Goal: Find specific page/section: Find specific page/section

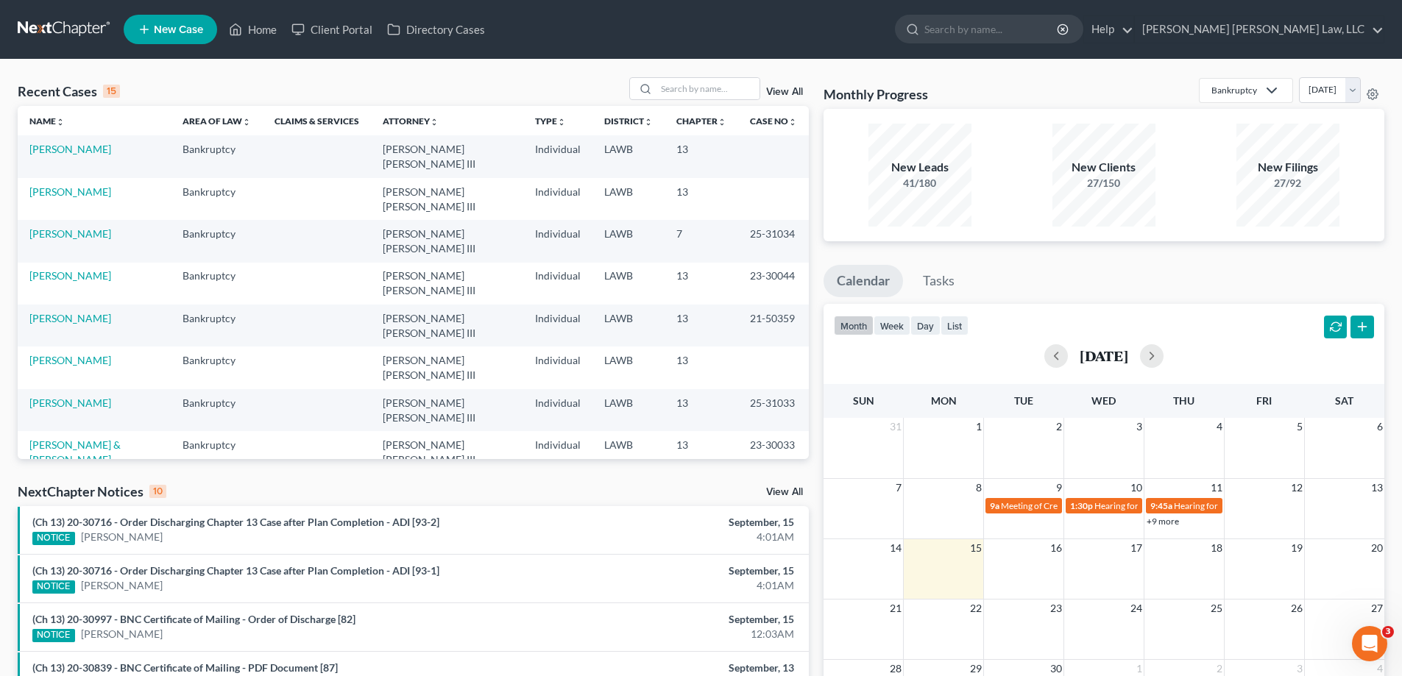
click at [792, 88] on link "View All" at bounding box center [784, 92] width 37 height 10
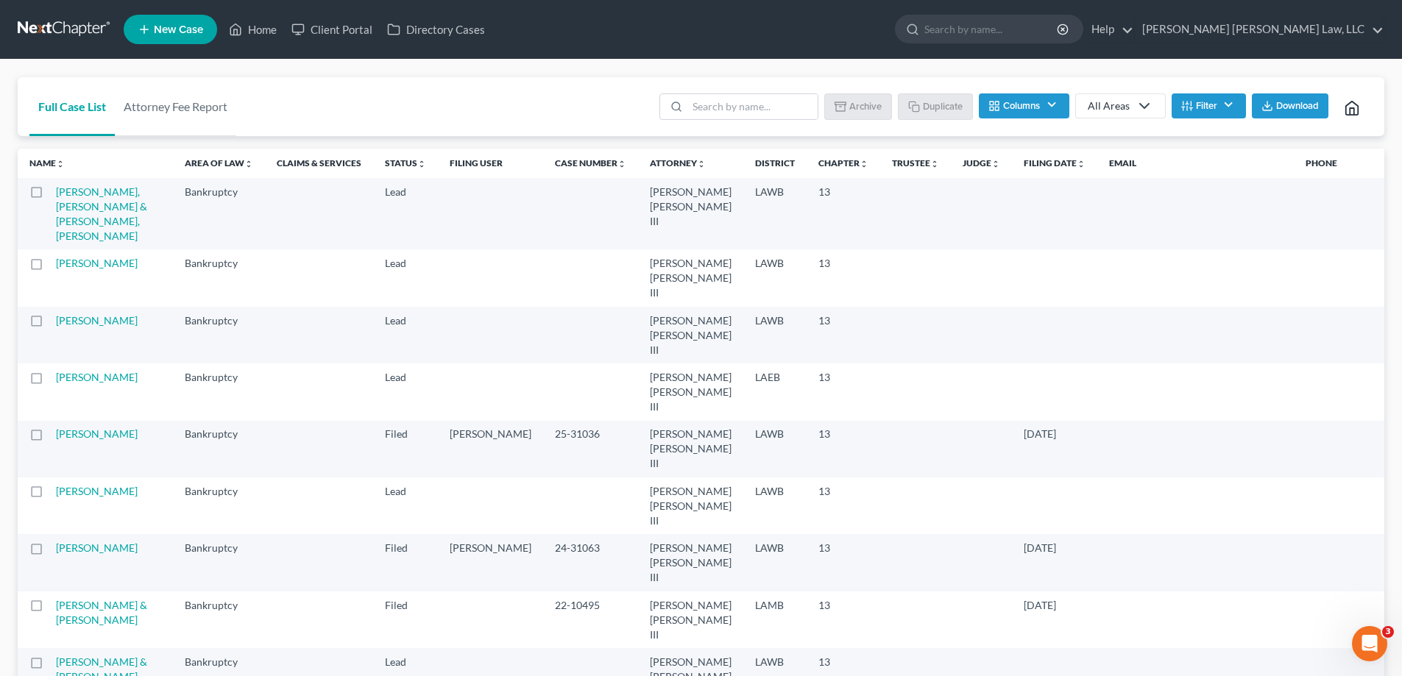
click at [1221, 105] on button "Filter" at bounding box center [1209, 105] width 74 height 25
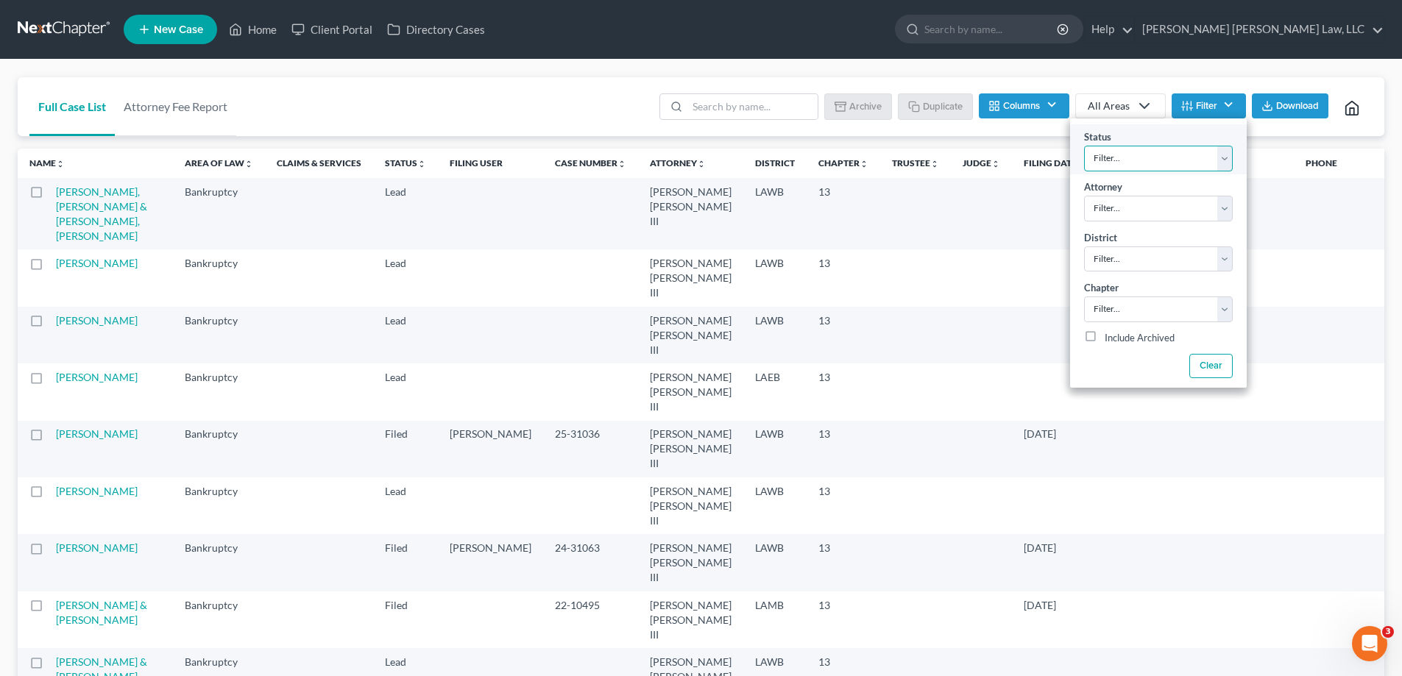
click at [1211, 152] on select "Filter... Amended Plan Confirmed Confirmed Plan Corrections Discharged Filed In…" at bounding box center [1158, 159] width 149 height 26
select select "4"
click at [1084, 146] on select "Filter... Amended Plan Confirmed Confirmed Plan Corrections Discharged Filed In…" at bounding box center [1158, 159] width 149 height 26
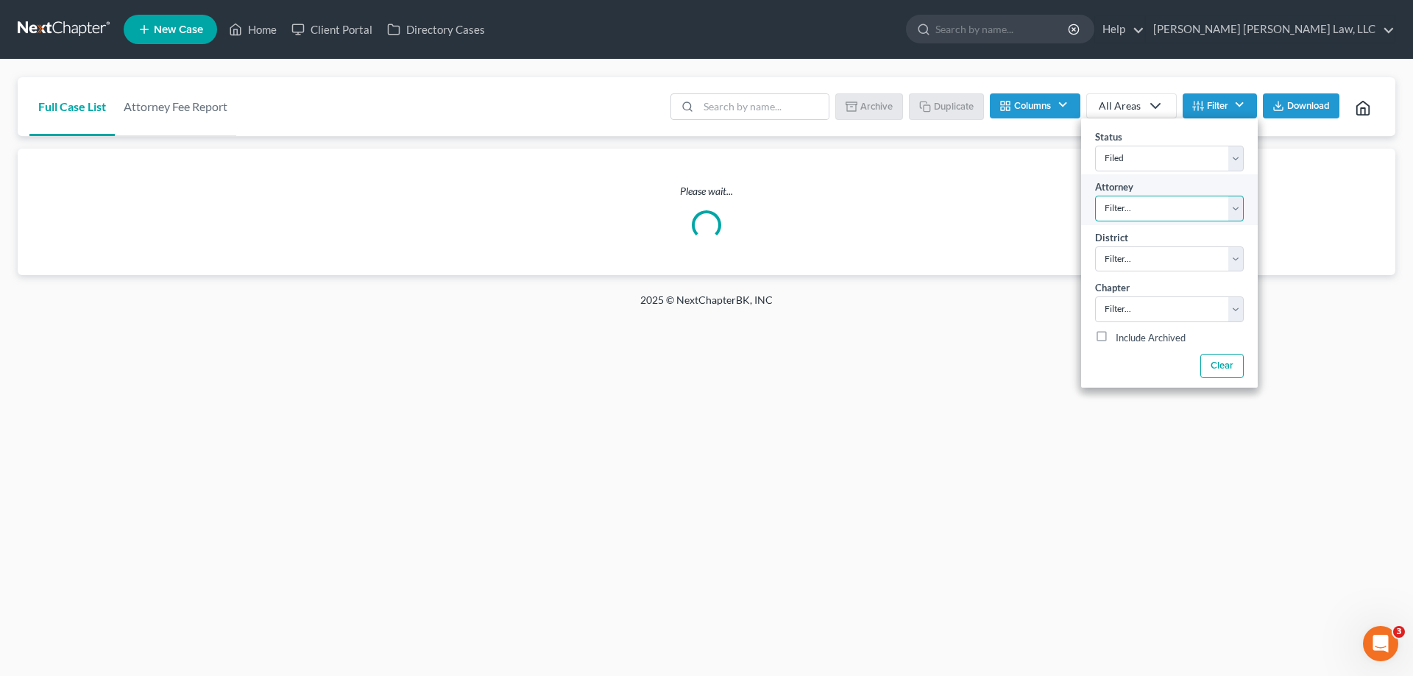
click at [1132, 213] on select "Filter... [PERSON_NAME] [PERSON_NAME] III [PERSON_NAME]" at bounding box center [1169, 209] width 149 height 26
select select "0"
click at [1095, 196] on select "Filter... [PERSON_NAME] [PERSON_NAME] III [PERSON_NAME]" at bounding box center [1169, 209] width 149 height 26
click at [1130, 262] on select "Filter... Filter... [US_STATE] - [GEOGRAPHIC_DATA] [US_STATE] - [GEOGRAPHIC_DAT…" at bounding box center [1169, 260] width 149 height 26
click at [1126, 267] on select "Filter... Filter... [US_STATE] - [GEOGRAPHIC_DATA] [US_STATE] - [GEOGRAPHIC_DAT…" at bounding box center [1169, 260] width 149 height 26
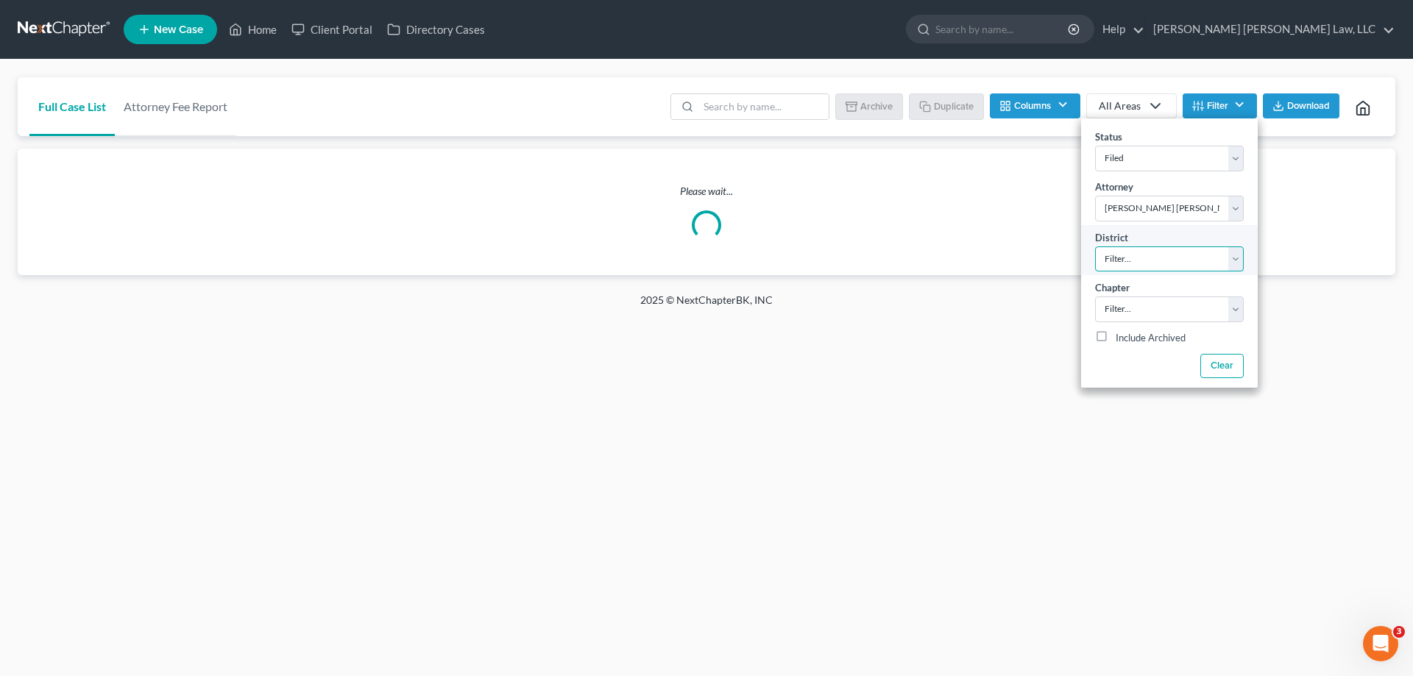
select select "34"
click at [1095, 247] on select "Filter... Filter... [US_STATE] - [GEOGRAPHIC_DATA] [US_STATE] - [GEOGRAPHIC_DAT…" at bounding box center [1169, 260] width 149 height 26
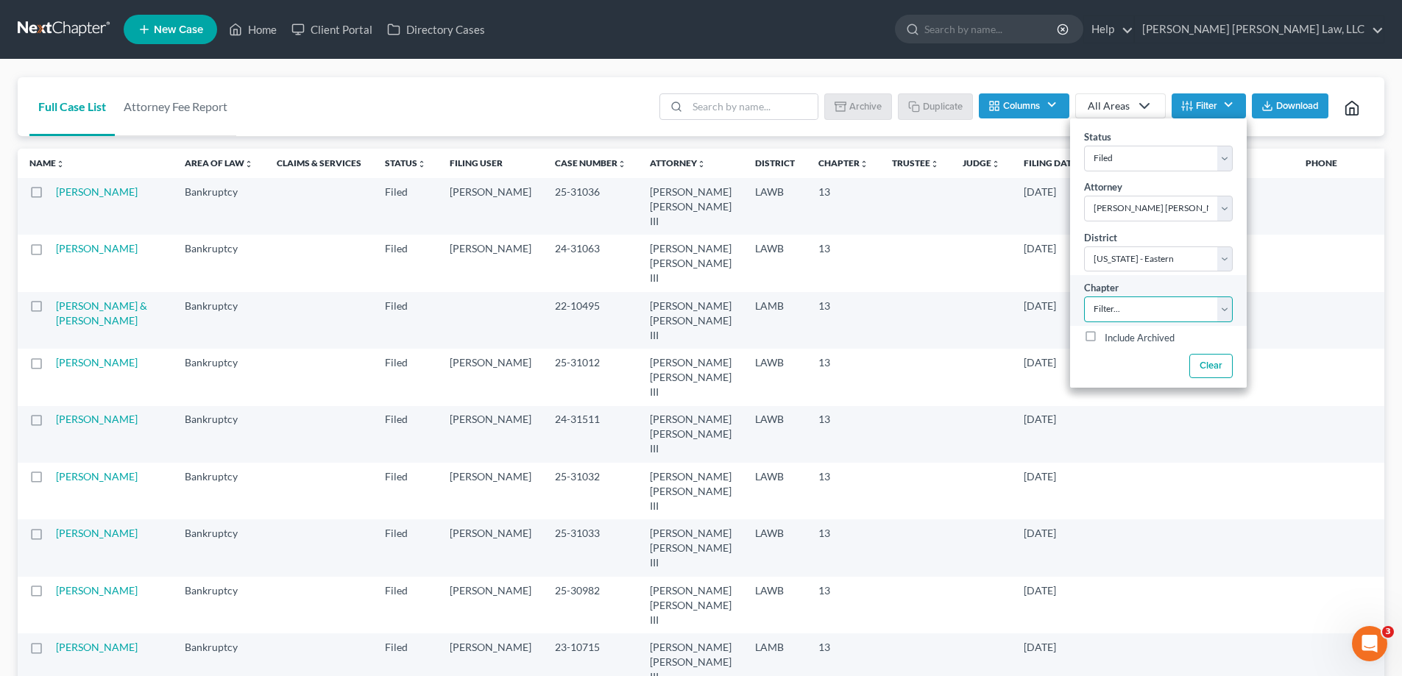
click at [1108, 314] on select "Filter... 7 11 13" at bounding box center [1158, 310] width 149 height 26
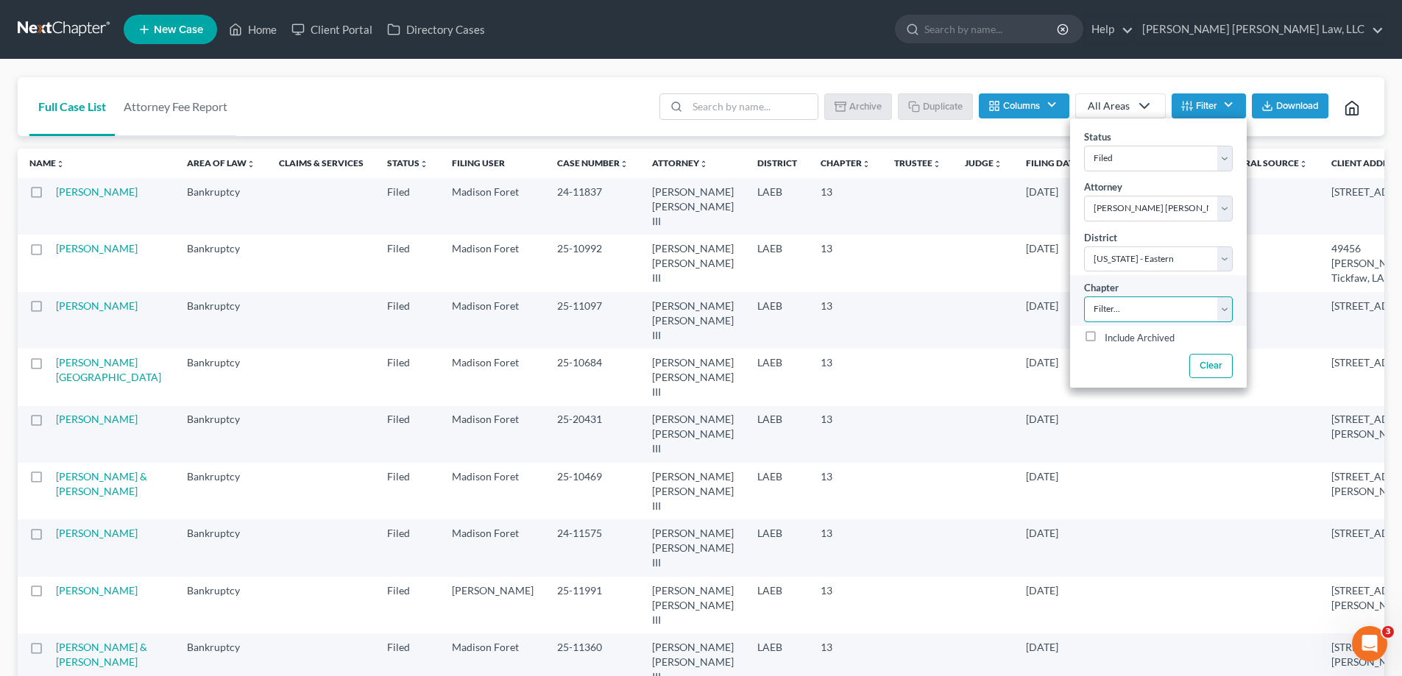
select select "2"
click at [1084, 297] on select "Filter... 7 11 13" at bounding box center [1158, 310] width 149 height 26
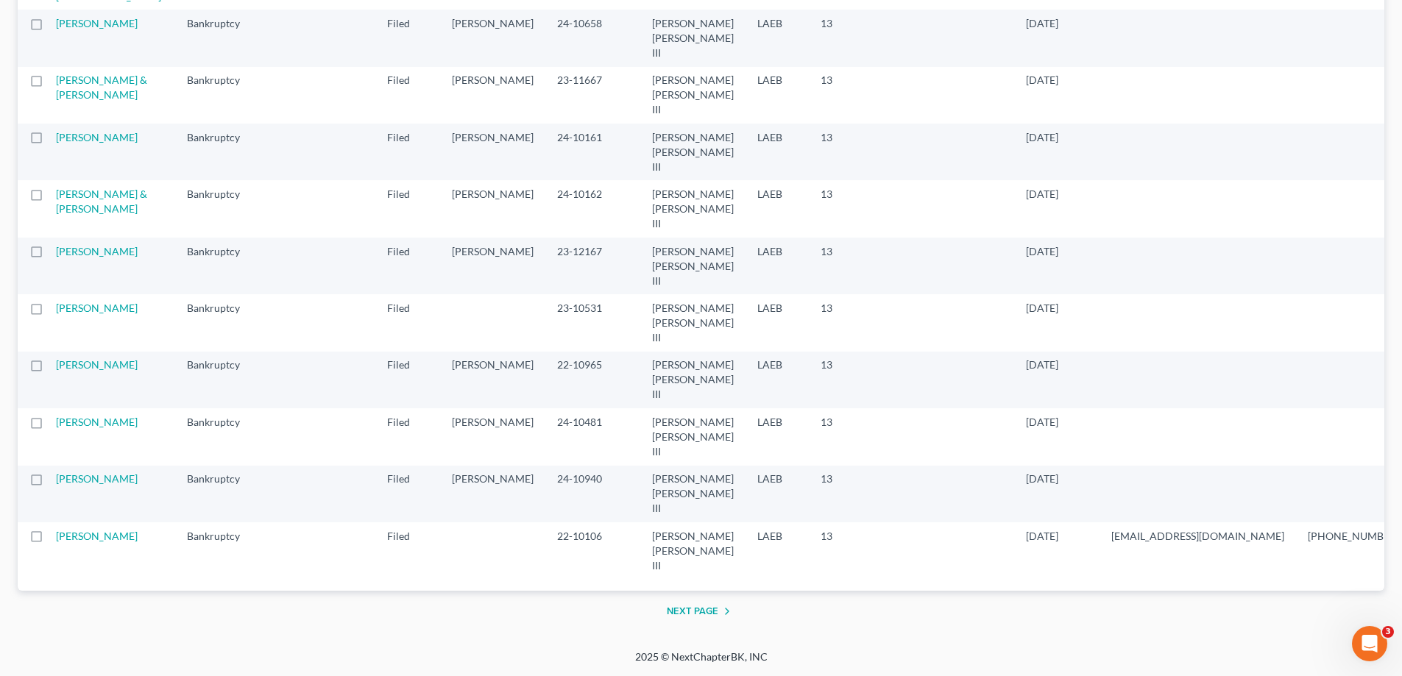
scroll to position [2797, 0]
click at [705, 620] on button "Next Page" at bounding box center [701, 612] width 69 height 18
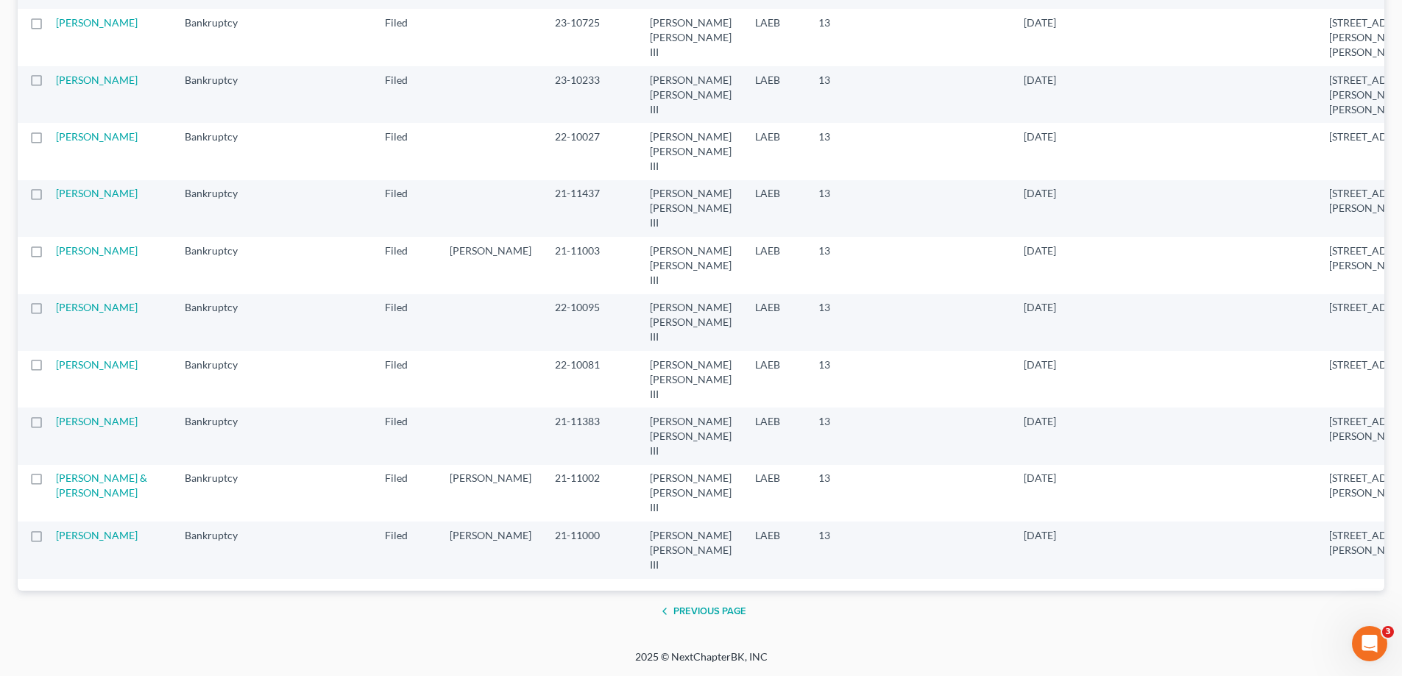
scroll to position [1002, 0]
click at [689, 616] on button "Previous Page" at bounding box center [701, 612] width 91 height 18
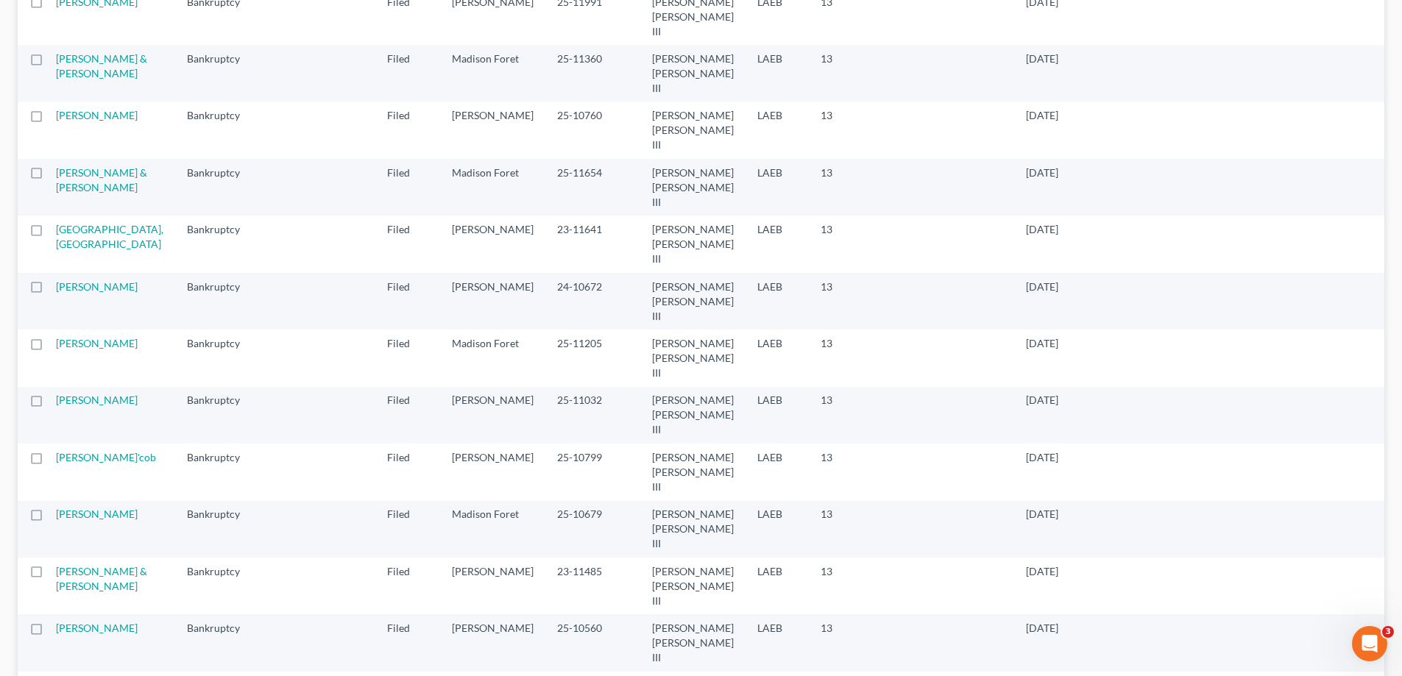
scroll to position [810, 0]
